Goal: Task Accomplishment & Management: Manage account settings

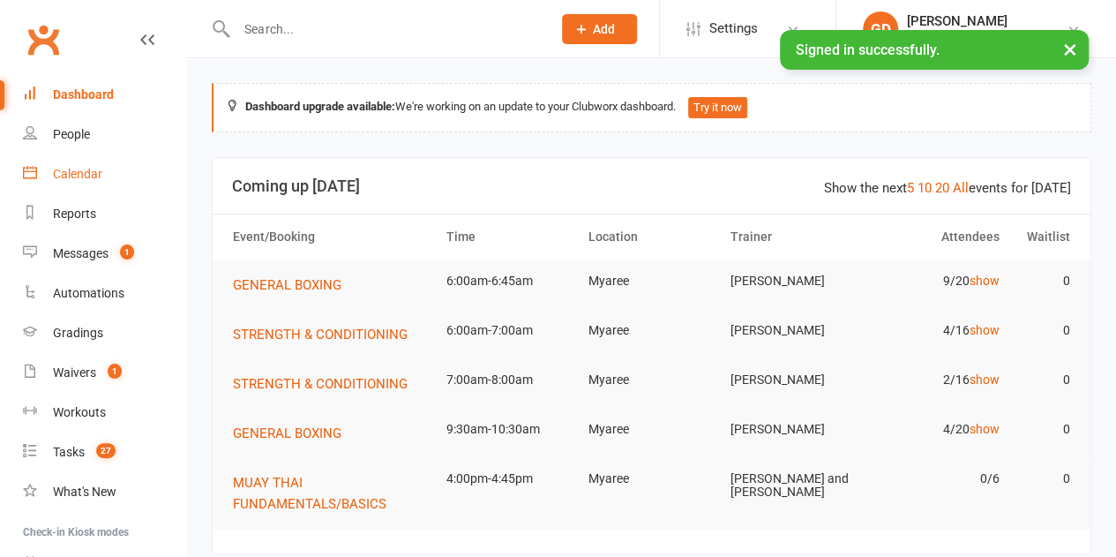
click at [81, 176] on div "Calendar" at bounding box center [77, 174] width 49 height 14
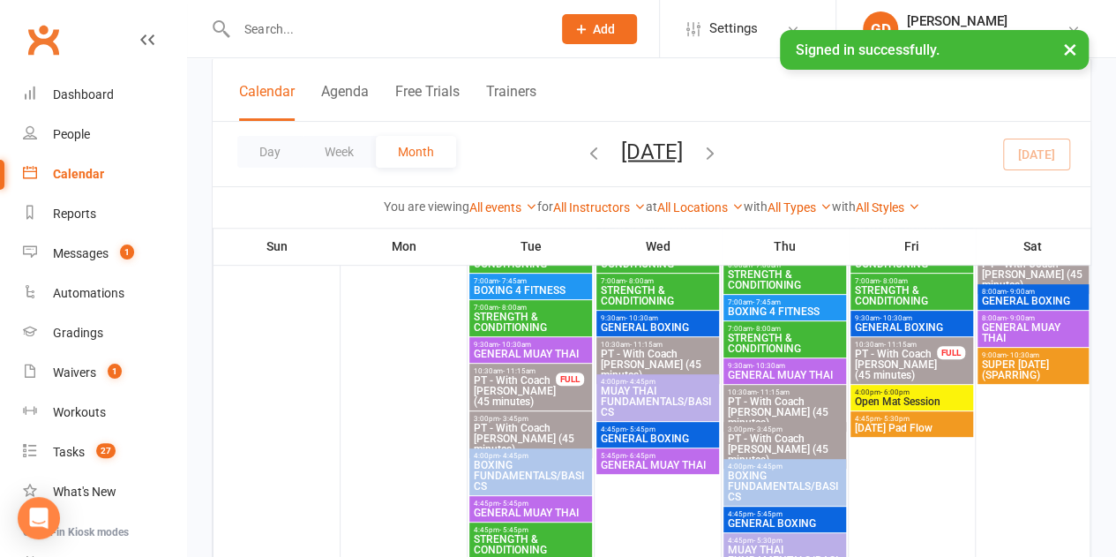
scroll to position [207, 0]
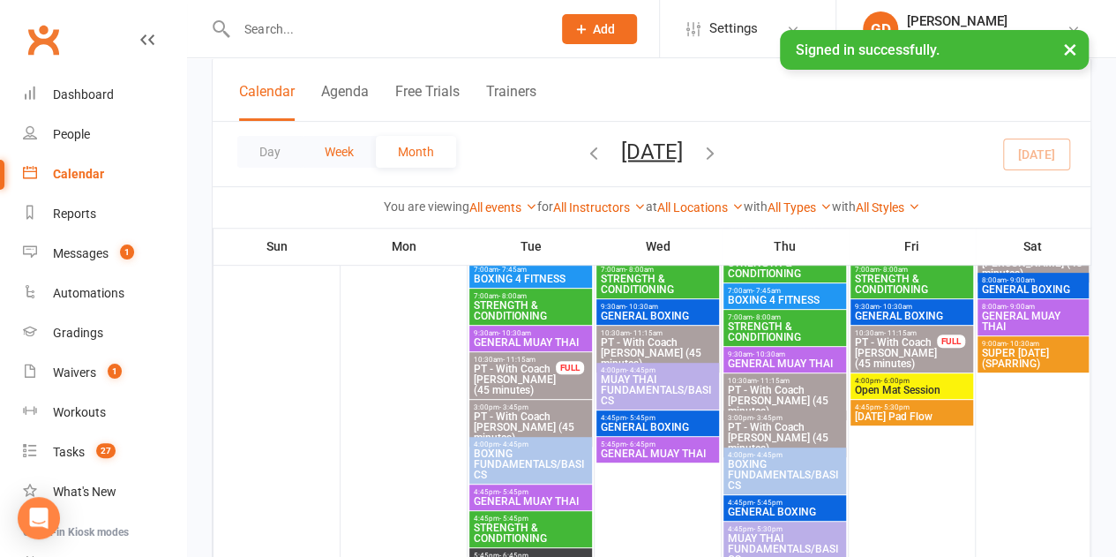
click at [348, 159] on button "Week" at bounding box center [339, 152] width 73 height 32
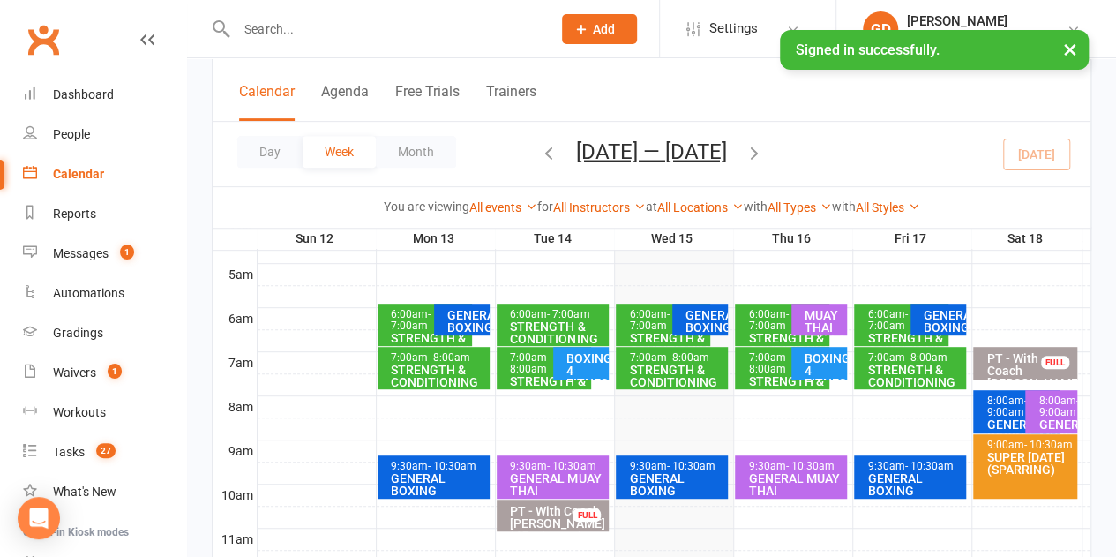
scroll to position [315, 0]
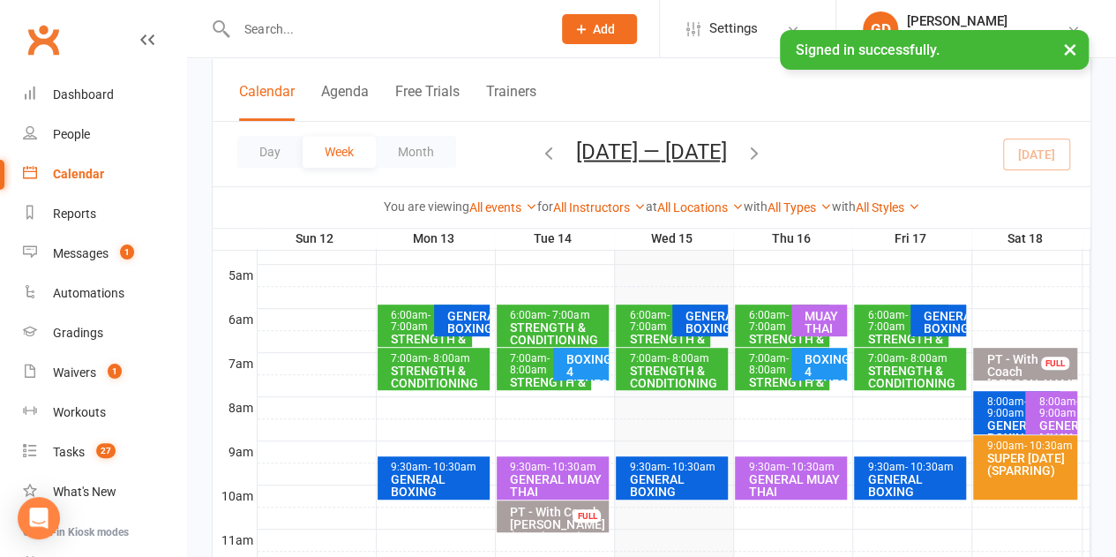
click at [648, 322] on span "- 7:00am" at bounding box center [649, 321] width 40 height 24
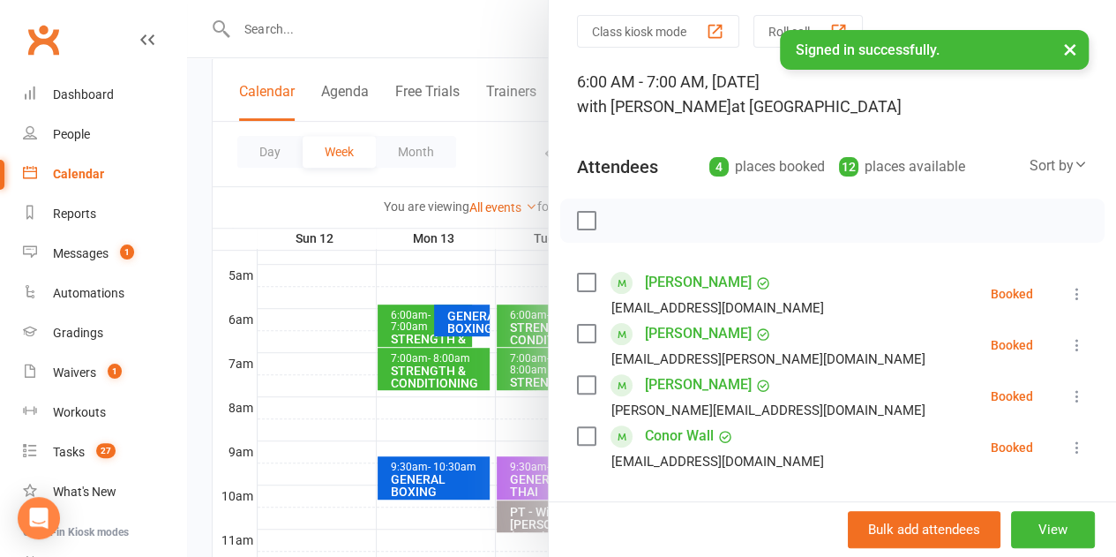
scroll to position [81, 0]
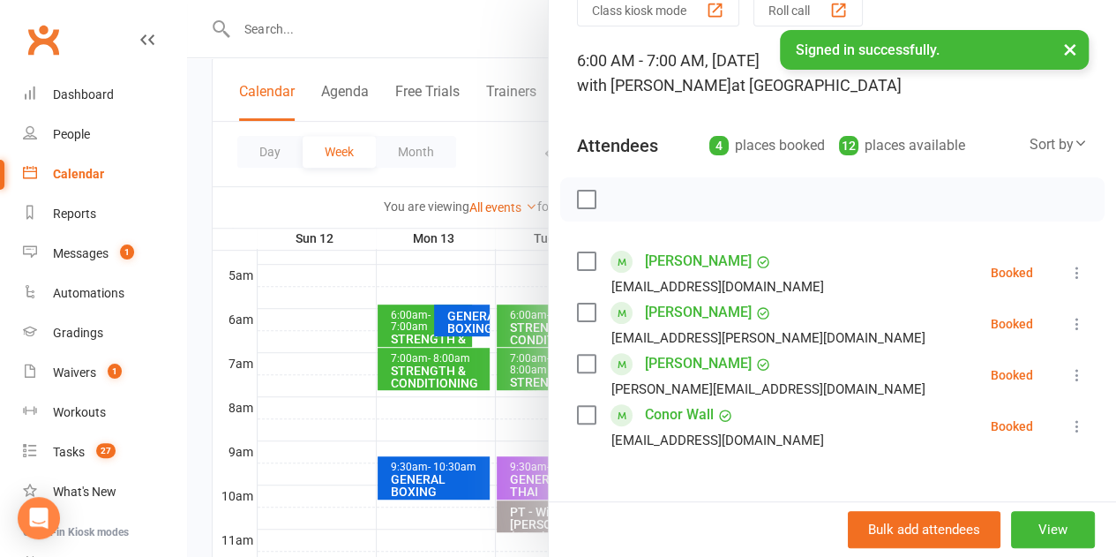
click at [577, 261] on label at bounding box center [586, 261] width 18 height 18
click at [577, 311] on label at bounding box center [586, 313] width 18 height 18
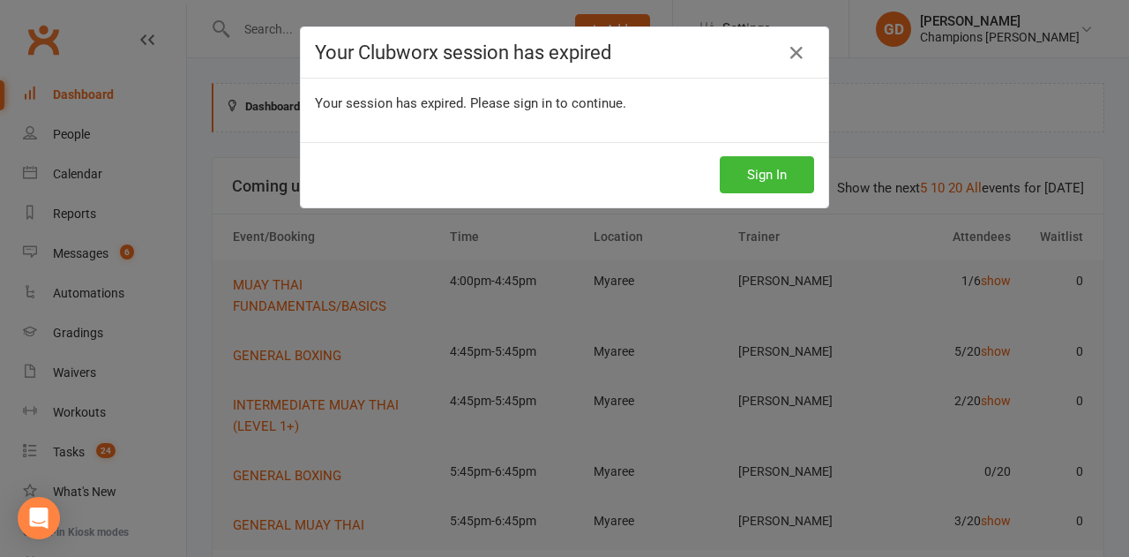
click at [683, 427] on div "Your Clubworx session has expired Your session has expired. Please sign in to c…" at bounding box center [564, 278] width 1129 height 557
